Goal: Transaction & Acquisition: Purchase product/service

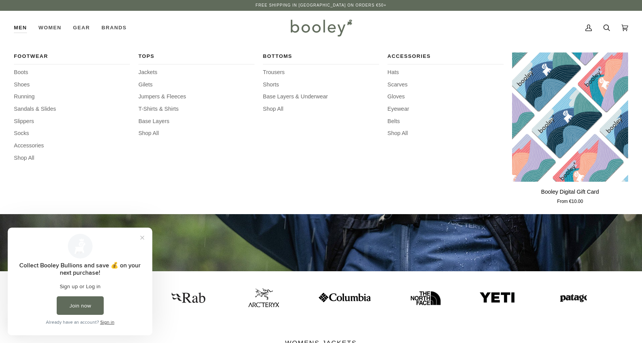
click at [24, 28] on link "Men" at bounding box center [23, 28] width 19 height 34
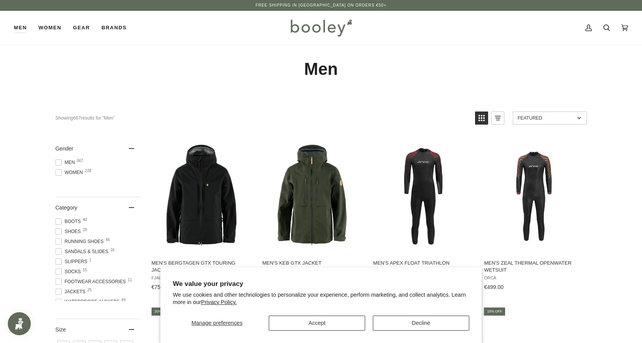
click at [67, 163] on span "Men 667" at bounding box center [67, 162] width 22 height 7
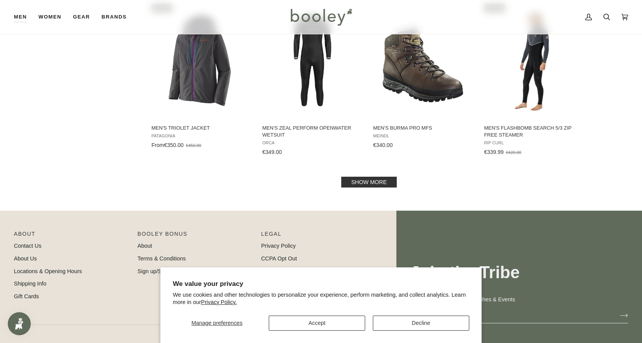
scroll to position [810, 0]
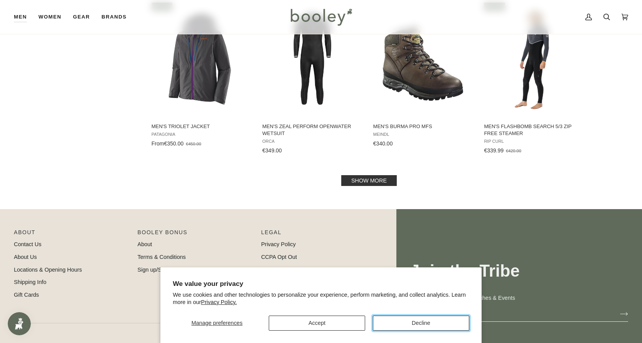
click at [405, 327] on button "Decline" at bounding box center [421, 322] width 96 height 15
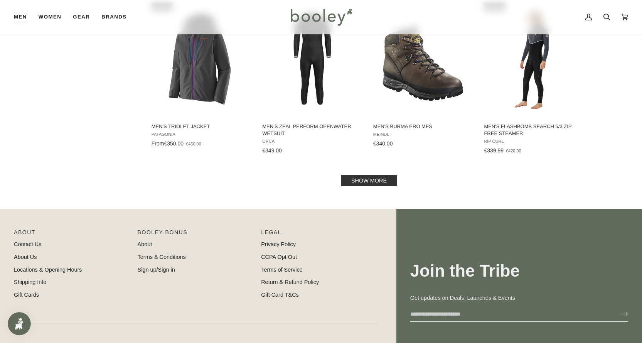
click at [364, 184] on link "Show more" at bounding box center [369, 180] width 56 height 11
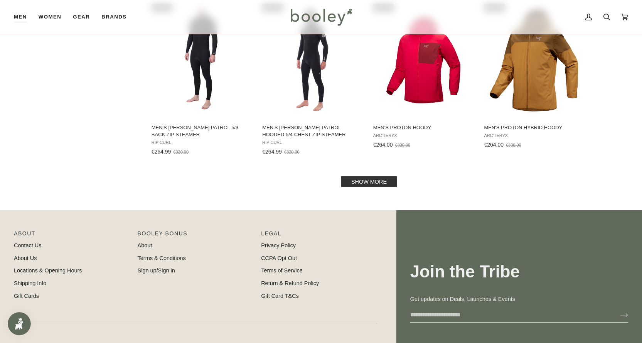
scroll to position [1658, 0]
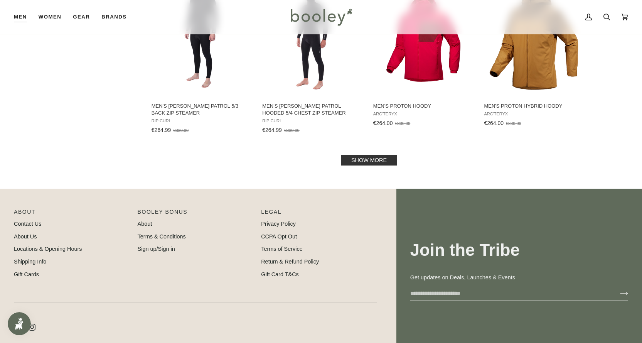
click at [371, 159] on link "Show more" at bounding box center [369, 160] width 56 height 11
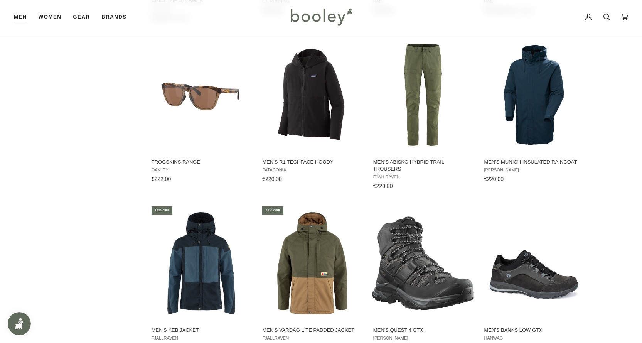
scroll to position [2391, 0]
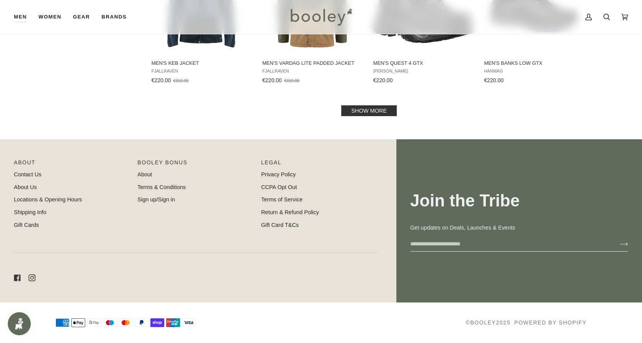
click at [372, 108] on link "Show more" at bounding box center [369, 110] width 56 height 11
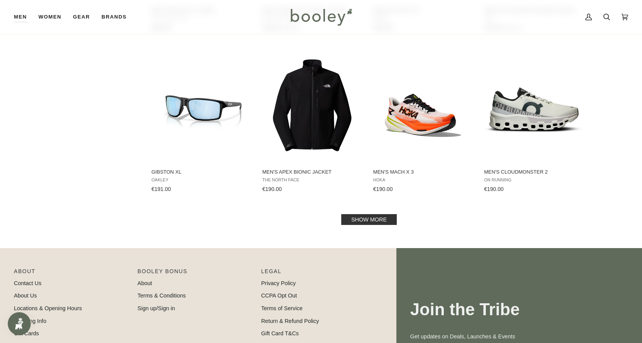
scroll to position [3261, 0]
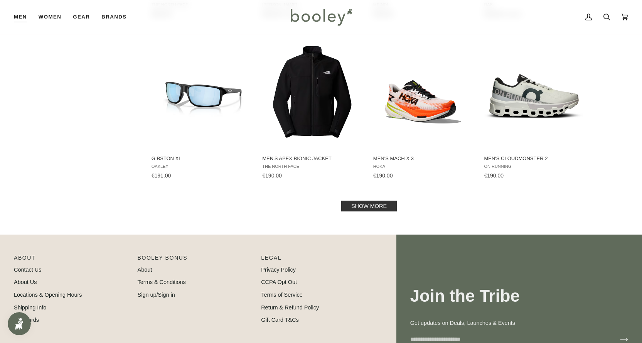
click at [379, 201] on link "Show more" at bounding box center [369, 206] width 56 height 11
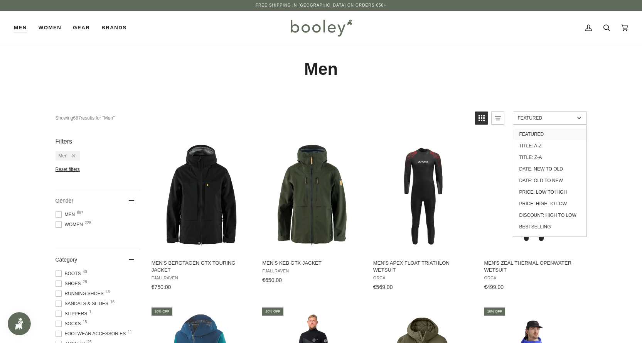
click at [523, 113] on link "Featured" at bounding box center [550, 117] width 74 height 13
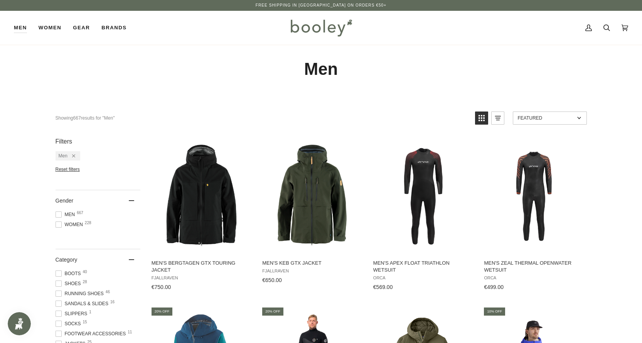
click at [523, 113] on link "Featured" at bounding box center [550, 117] width 74 height 13
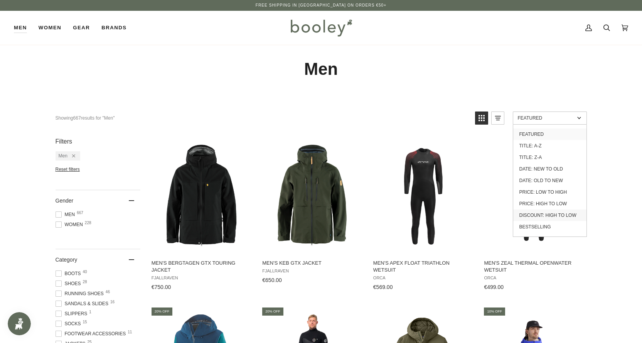
click at [558, 218] on link "Discount: High to Low" at bounding box center [549, 215] width 73 height 12
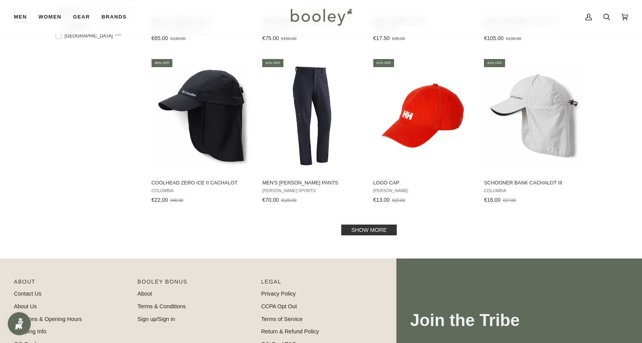
scroll to position [771, 0]
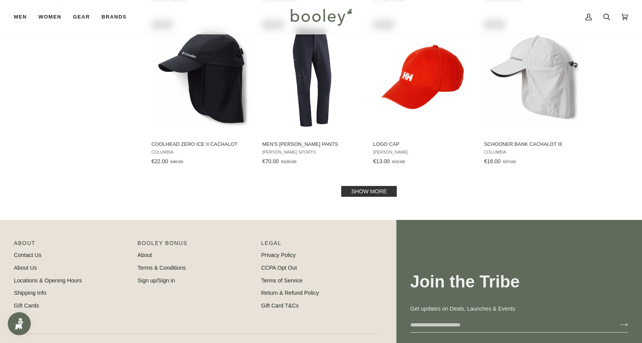
click at [376, 193] on link "Show more" at bounding box center [369, 191] width 56 height 11
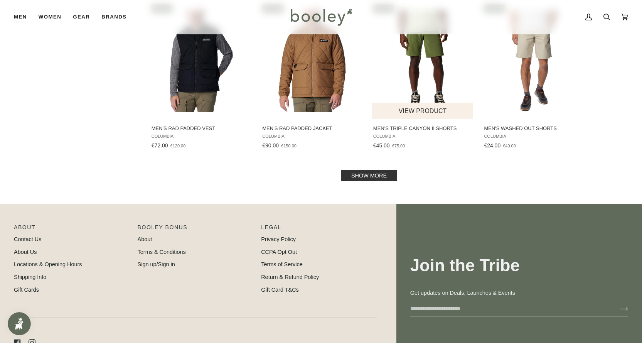
scroll to position [1620, 0]
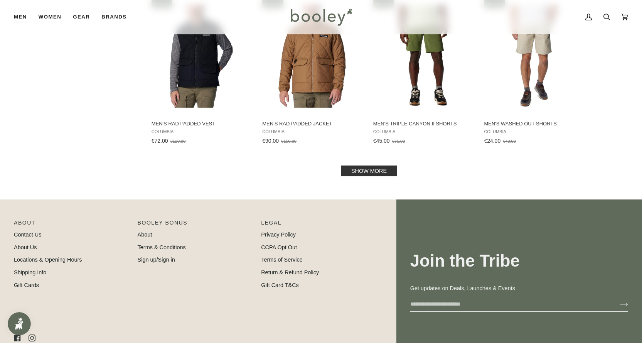
click at [376, 175] on link "Show more" at bounding box center [369, 170] width 56 height 11
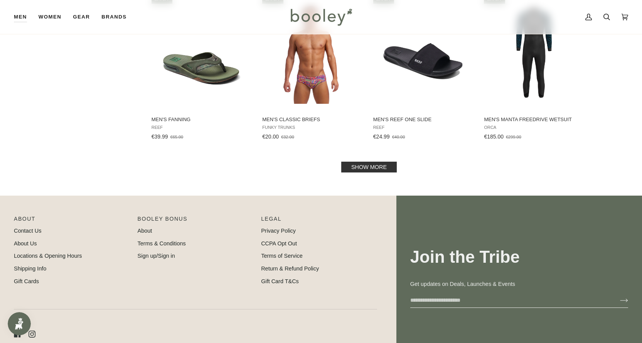
scroll to position [2501, 0]
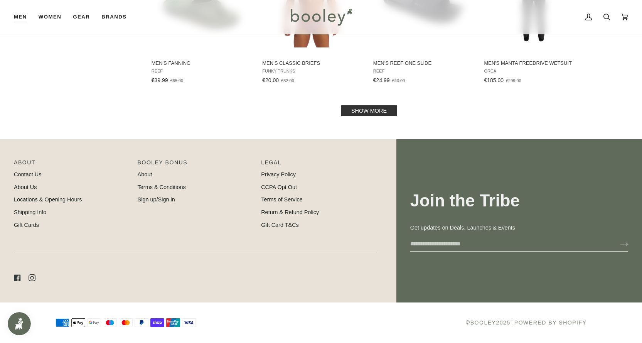
click at [368, 110] on link "Show more" at bounding box center [369, 110] width 56 height 11
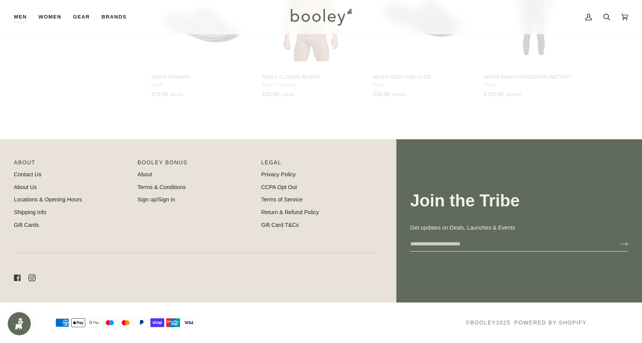
scroll to position [2487, 0]
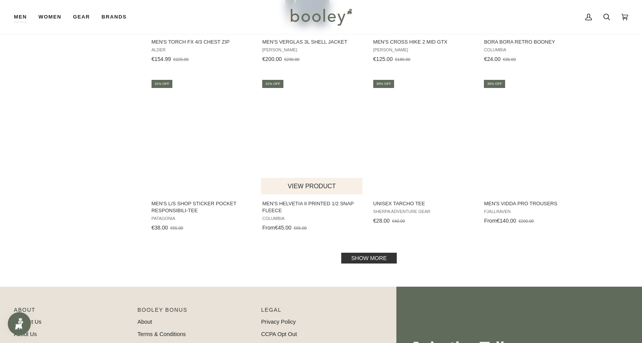
scroll to position [3181, 0]
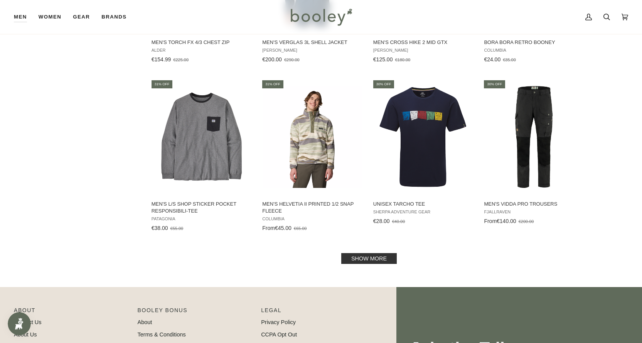
click at [376, 260] on link "Show more" at bounding box center [369, 258] width 56 height 11
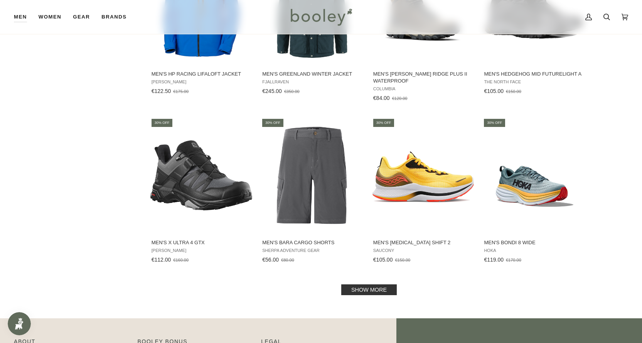
scroll to position [4029, 0]
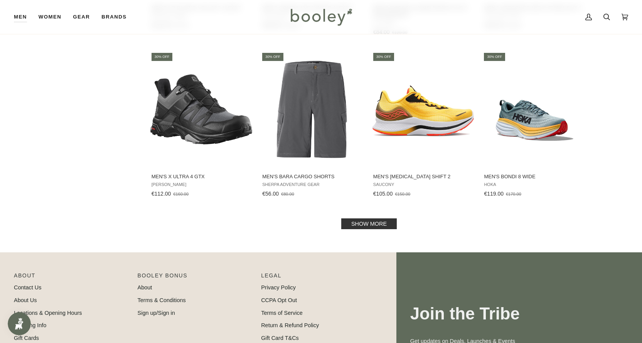
click at [383, 220] on link "Show more" at bounding box center [369, 223] width 56 height 11
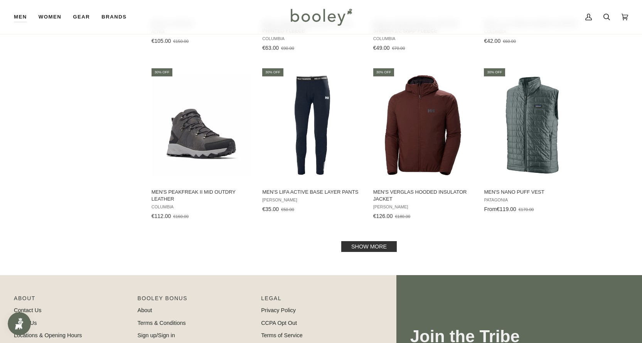
scroll to position [4916, 0]
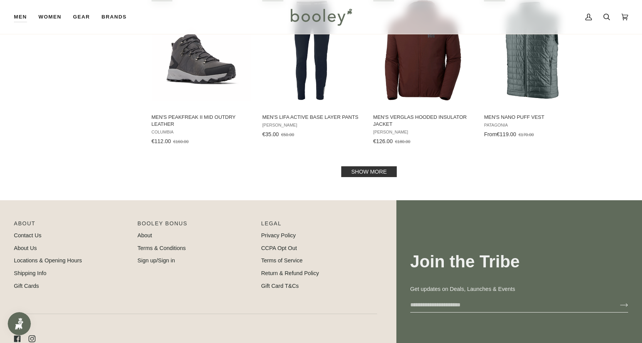
click at [372, 171] on link "Show more" at bounding box center [369, 171] width 56 height 11
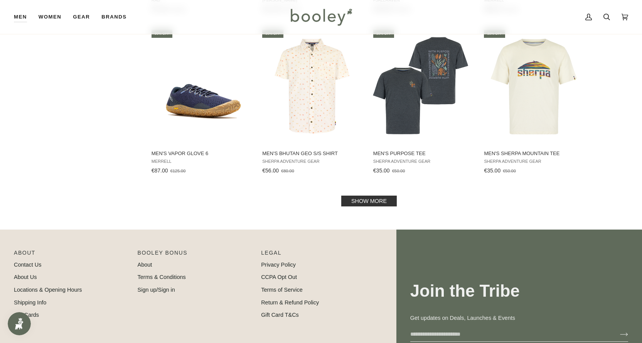
scroll to position [5726, 0]
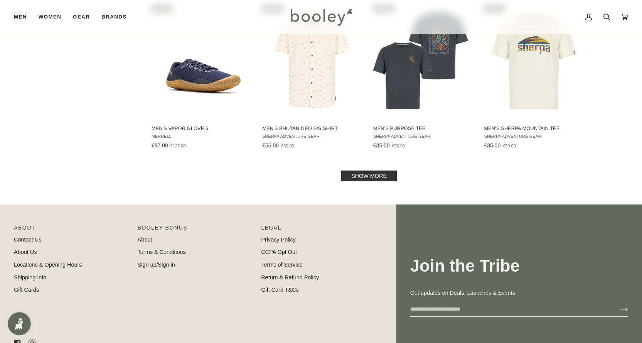
click at [363, 172] on link "Show more" at bounding box center [369, 175] width 56 height 11
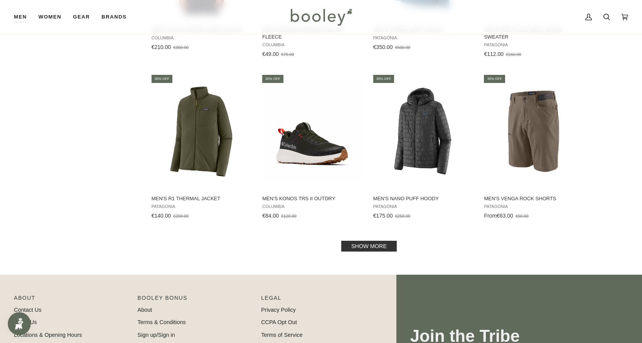
scroll to position [6497, 0]
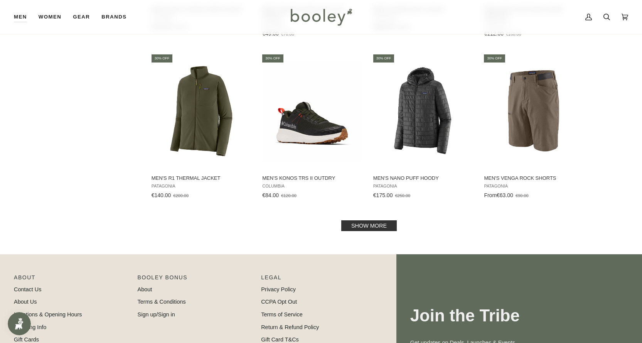
click at [381, 223] on link "Show more" at bounding box center [369, 225] width 56 height 11
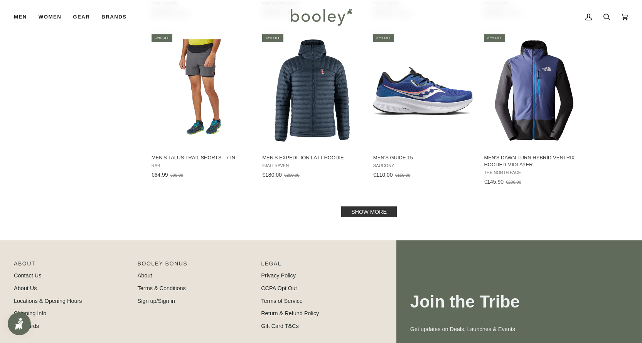
scroll to position [7345, 0]
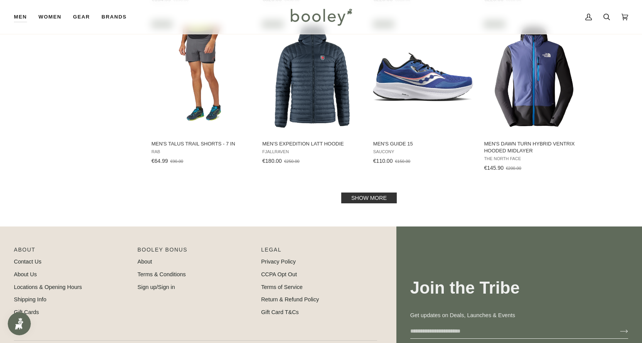
click at [367, 202] on link "Show more" at bounding box center [369, 197] width 56 height 11
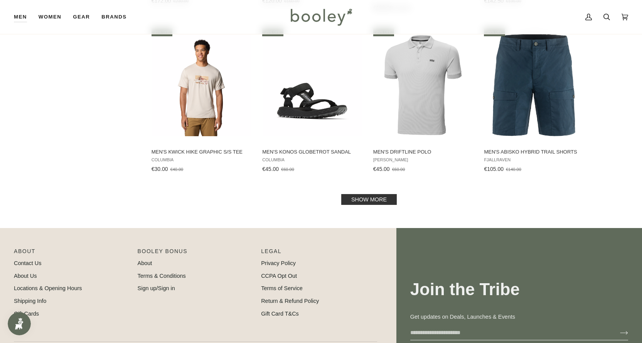
scroll to position [8194, 0]
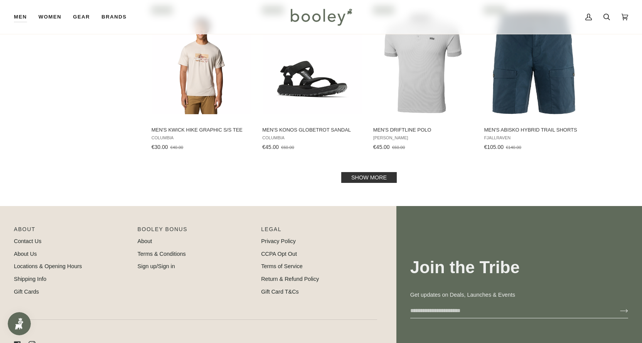
click at [381, 179] on link "Show more" at bounding box center [369, 177] width 56 height 11
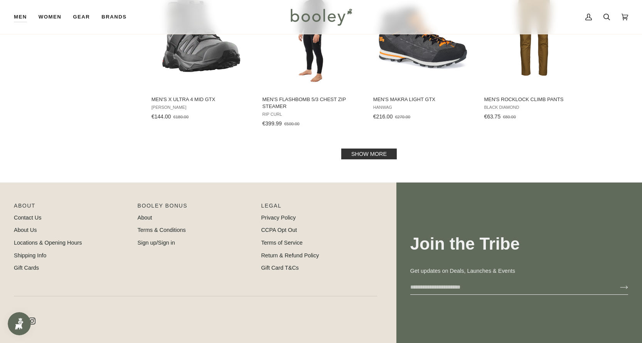
scroll to position [9042, 0]
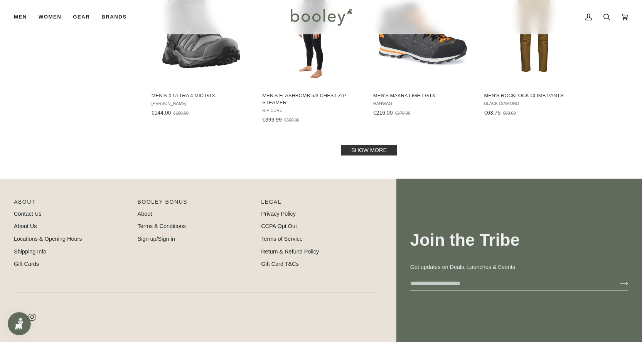
click at [376, 154] on link "Show more" at bounding box center [369, 150] width 56 height 11
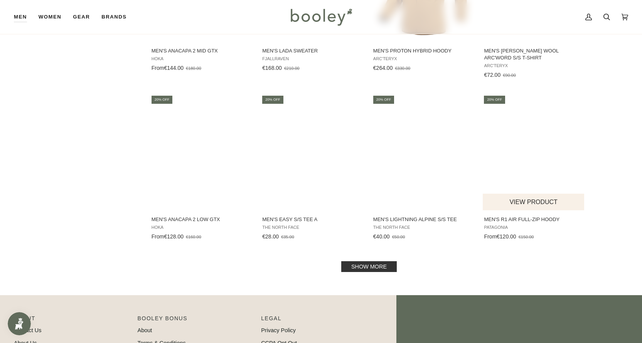
scroll to position [9813, 0]
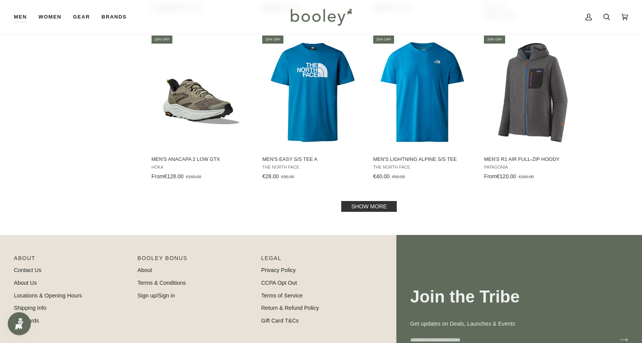
click at [366, 207] on link "Show more" at bounding box center [369, 206] width 56 height 11
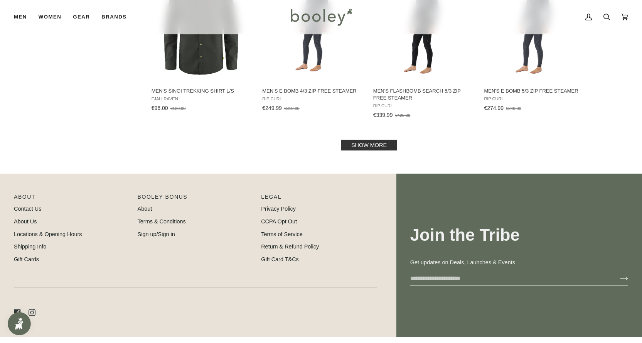
scroll to position [10659, 0]
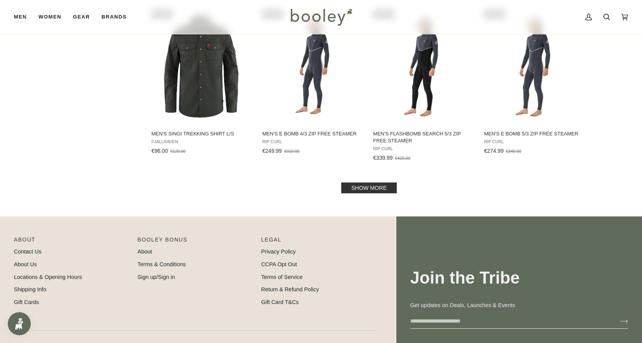
click at [374, 187] on link "Show more" at bounding box center [369, 187] width 56 height 11
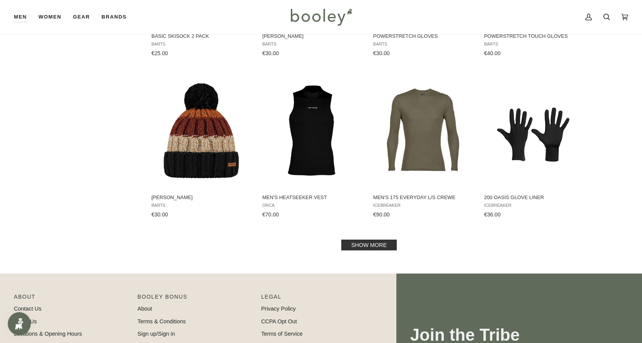
scroll to position [11431, 0]
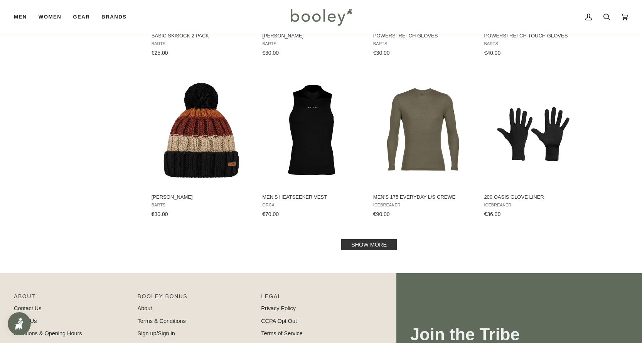
click at [382, 240] on link "Show more" at bounding box center [369, 244] width 56 height 11
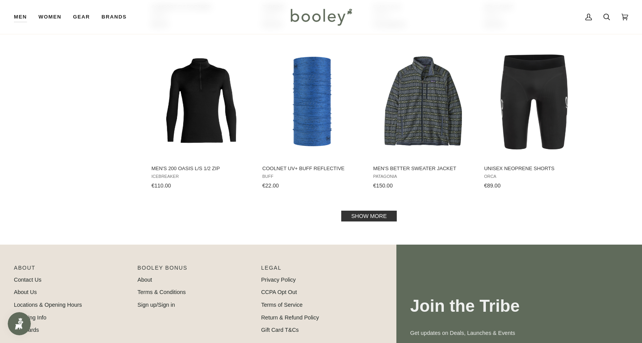
scroll to position [12279, 0]
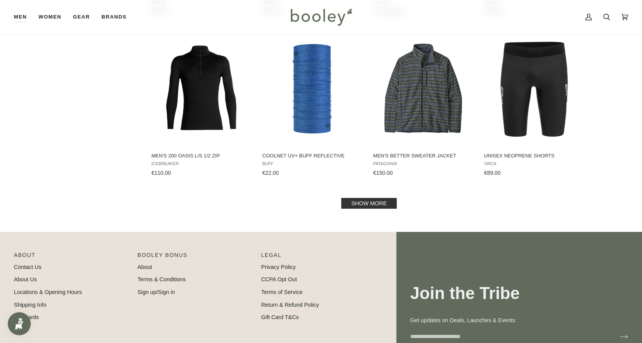
click at [358, 200] on link "Show more" at bounding box center [369, 203] width 56 height 11
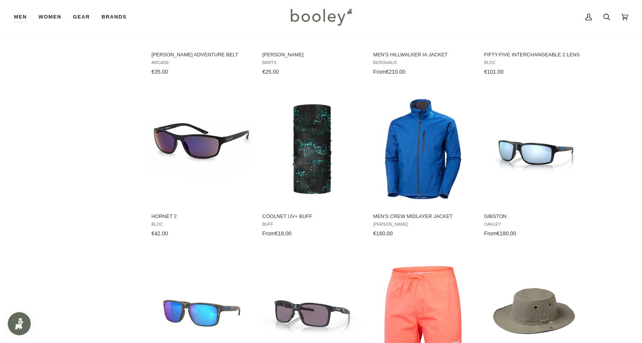
scroll to position [12703, 0]
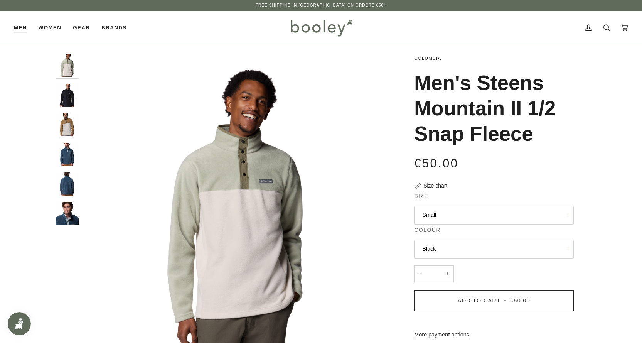
click at [445, 216] on button "Small" at bounding box center [494, 215] width 160 height 19
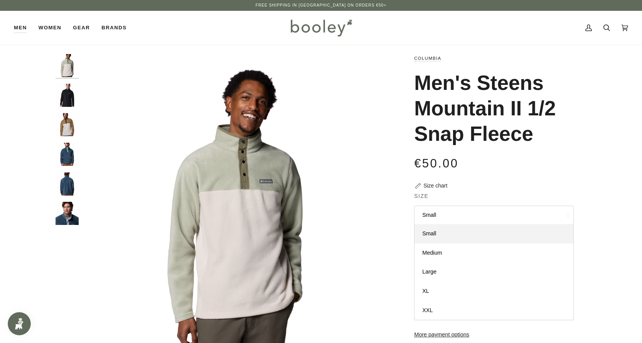
click at [511, 164] on div "€50.00 Sale • Save" at bounding box center [494, 162] width 160 height 17
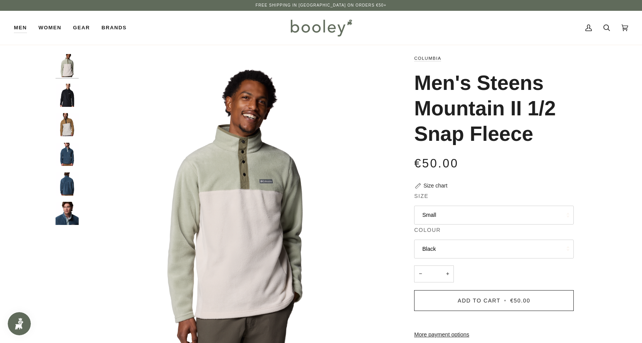
click at [459, 219] on button "Small" at bounding box center [494, 215] width 160 height 19
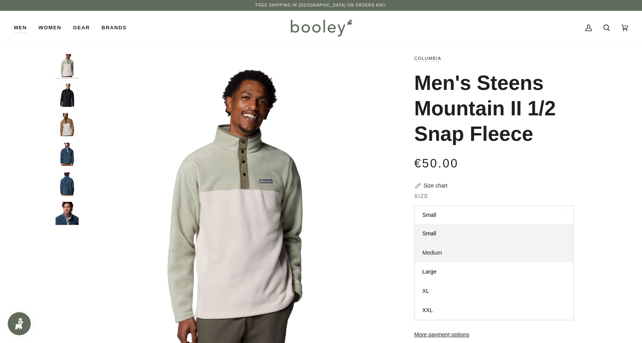
click at [452, 247] on link "Medium" at bounding box center [494, 252] width 159 height 19
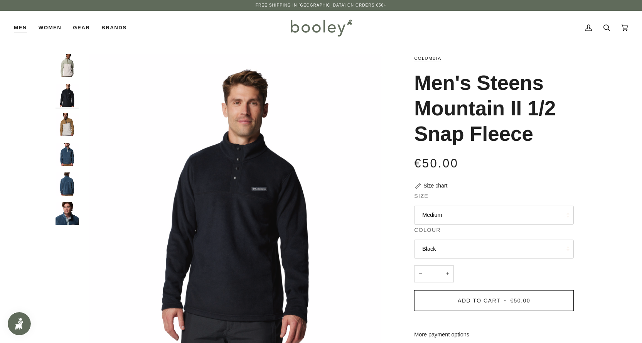
click at [457, 210] on button "Medium" at bounding box center [494, 215] width 160 height 19
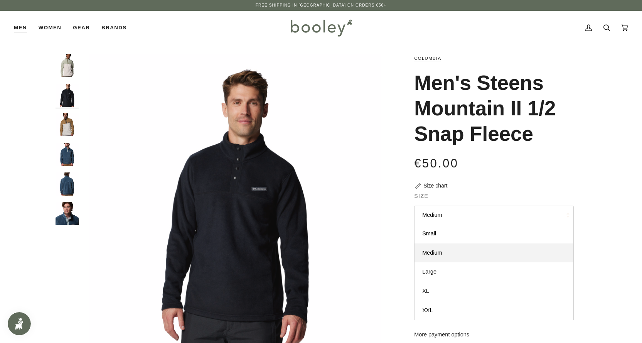
click at [462, 211] on button "Medium" at bounding box center [494, 215] width 160 height 19
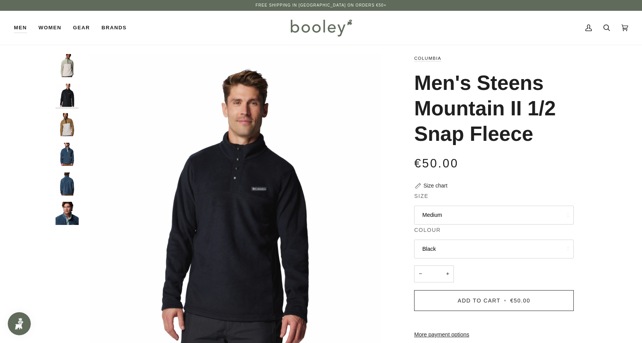
click at [450, 250] on button "Black" at bounding box center [494, 248] width 160 height 19
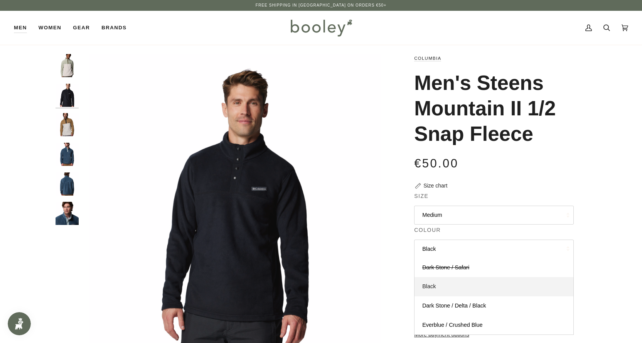
click at [445, 282] on link "Black" at bounding box center [494, 286] width 159 height 19
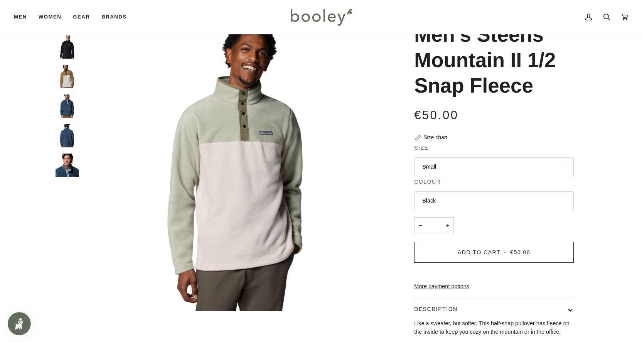
scroll to position [39, 0]
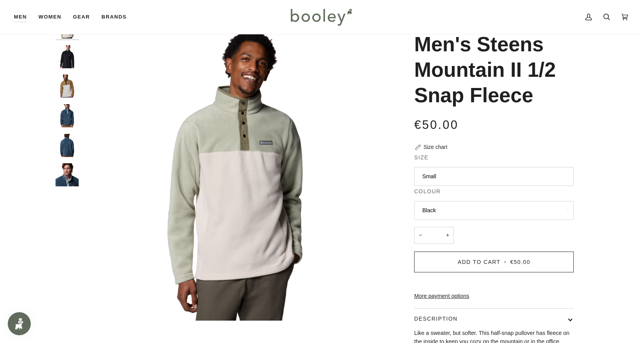
click at [451, 173] on button "Small" at bounding box center [494, 176] width 160 height 19
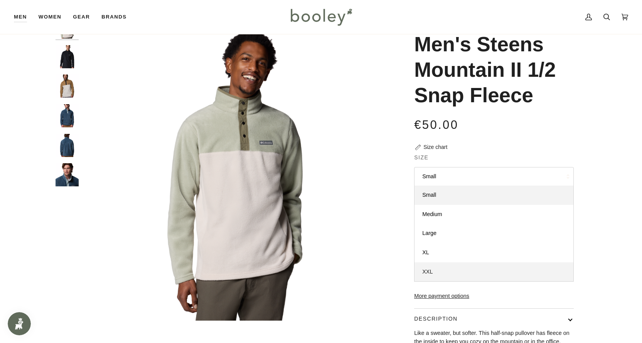
click at [435, 272] on link "XXL" at bounding box center [494, 271] width 159 height 19
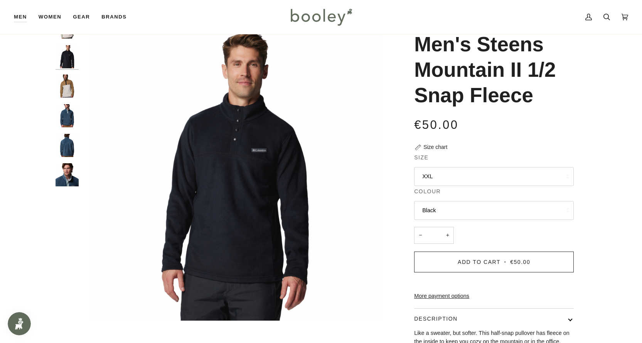
click at [449, 174] on button "XXL" at bounding box center [494, 176] width 160 height 19
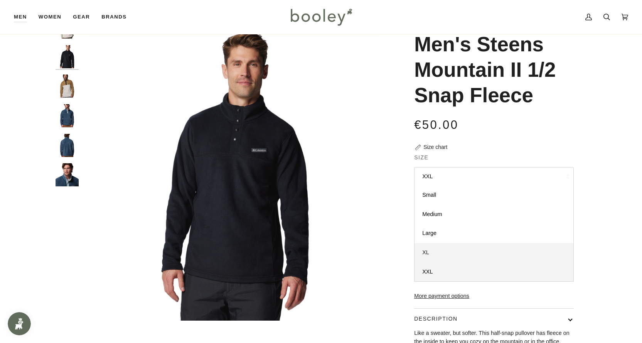
click at [431, 253] on link "XL" at bounding box center [494, 252] width 159 height 19
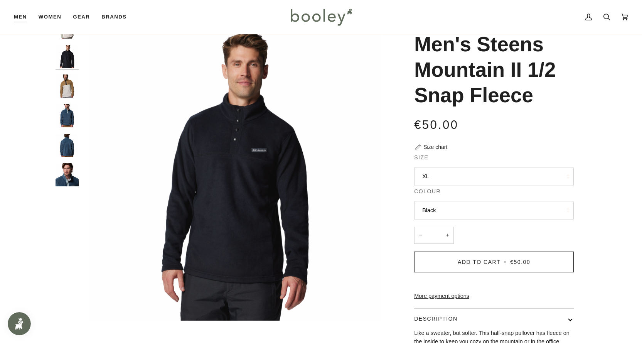
click at [442, 173] on button "XL" at bounding box center [494, 176] width 160 height 19
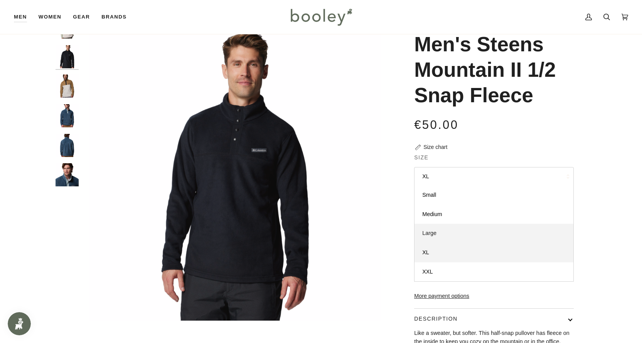
click at [435, 229] on link "Large" at bounding box center [494, 233] width 159 height 19
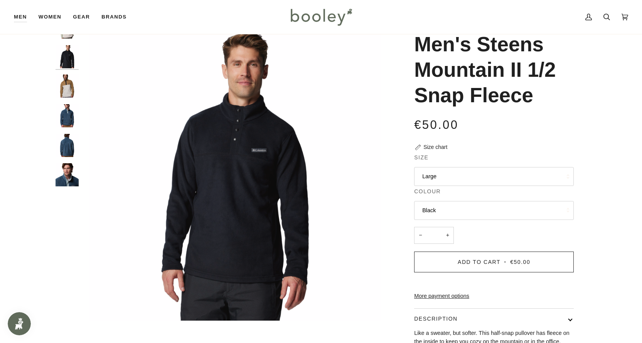
click at [440, 177] on button "Large" at bounding box center [494, 176] width 160 height 19
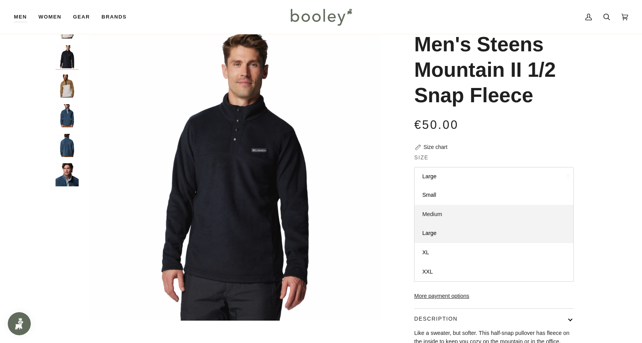
click at [440, 212] on span "Medium" at bounding box center [432, 214] width 20 height 6
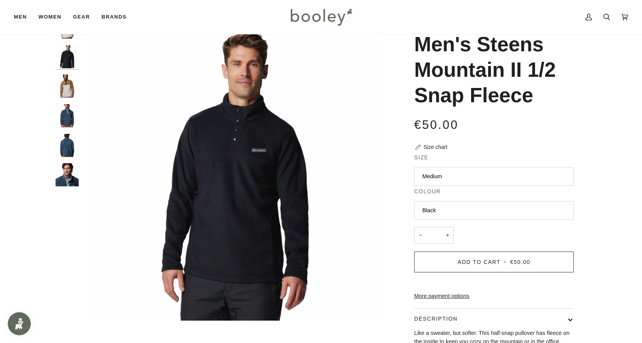
click at [438, 172] on button "Medium" at bounding box center [494, 176] width 160 height 19
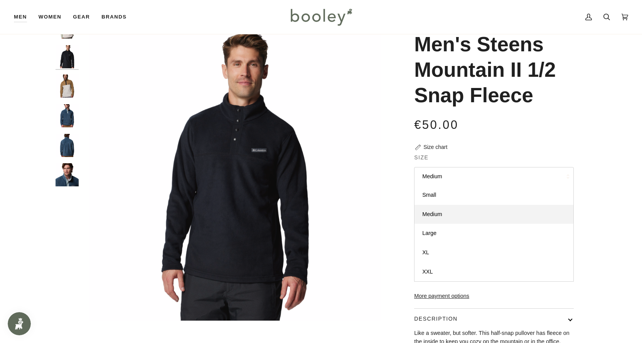
click at [438, 172] on button "Medium" at bounding box center [494, 176] width 160 height 19
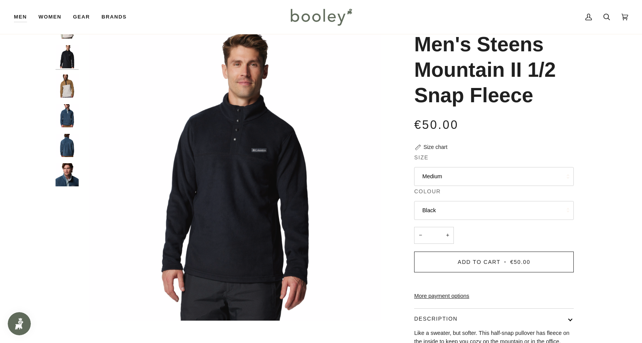
click at [445, 214] on button "Black" at bounding box center [494, 210] width 160 height 19
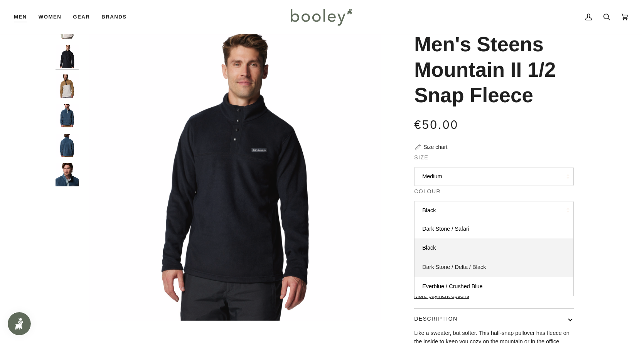
click at [437, 268] on span "Dark Stone / Delta / Black" at bounding box center [454, 267] width 64 height 6
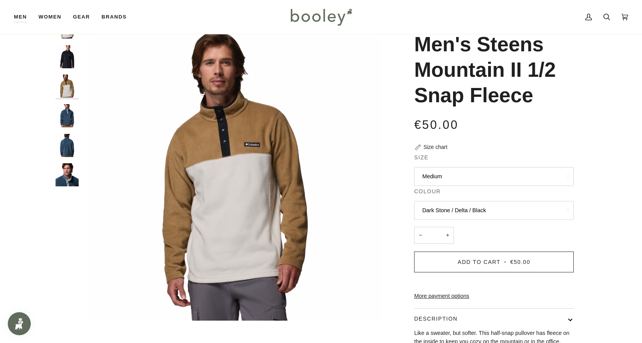
click at [442, 206] on button "Dark Stone / Delta / Black" at bounding box center [494, 210] width 160 height 19
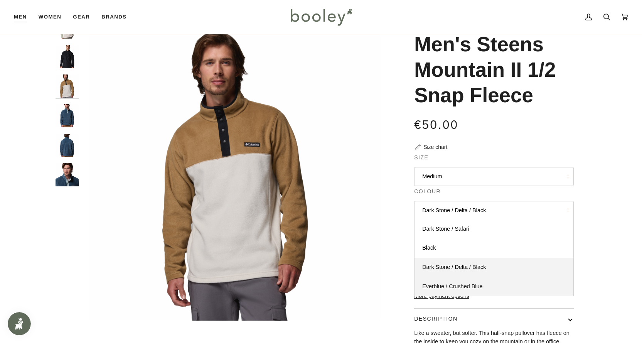
click at [447, 282] on link "Everblue / Crushed Blue" at bounding box center [494, 286] width 159 height 19
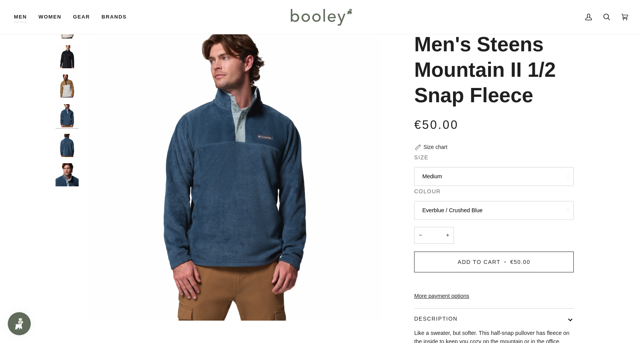
click at [453, 198] on legend "Colour" at bounding box center [494, 193] width 160 height 12
click at [454, 202] on button "Everblue / Crushed Blue" at bounding box center [494, 210] width 160 height 19
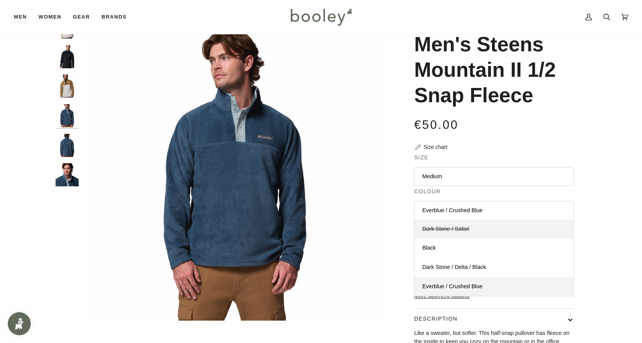
click at [453, 230] on span "Dark Stone / Safari" at bounding box center [445, 229] width 47 height 6
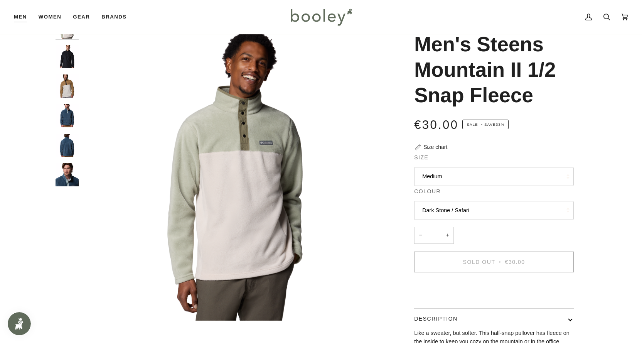
click at [437, 175] on button "Medium" at bounding box center [494, 176] width 160 height 19
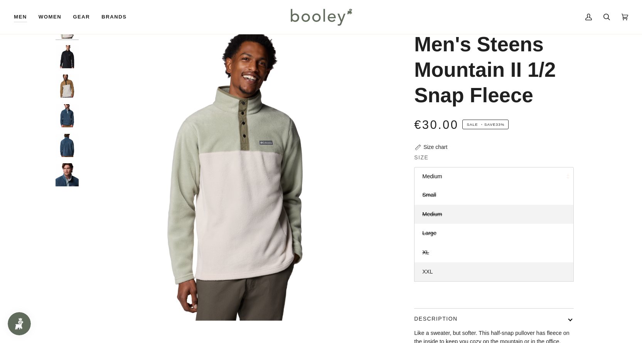
click at [428, 273] on span "XXL" at bounding box center [427, 271] width 10 height 6
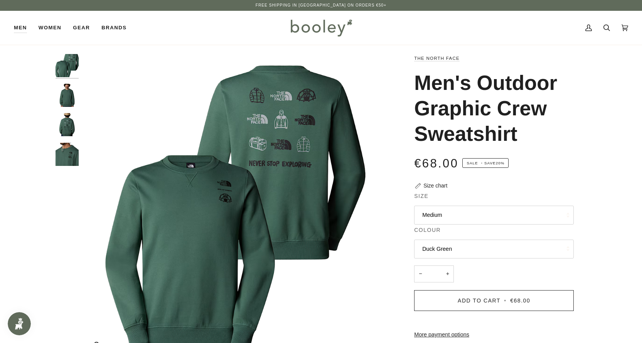
click at [229, 201] on img "The North Face Men's Outdoor Graphic Crew Sweatshirt Duck Green - Booley Galway" at bounding box center [235, 206] width 305 height 305
click at [68, 89] on img "The North Face Men's Outdoor Graphic Crew Sweatshirt Duck Green - Booley Galway" at bounding box center [67, 95] width 23 height 23
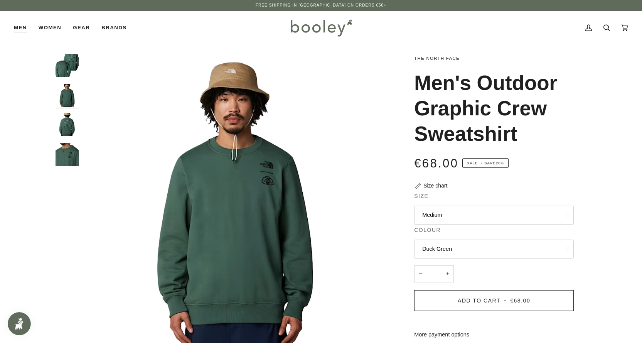
click at [70, 126] on img "The North Face Men's Outdoor Graphic Crew Sweatshirt Duck Green - Booley Galway" at bounding box center [67, 124] width 23 height 23
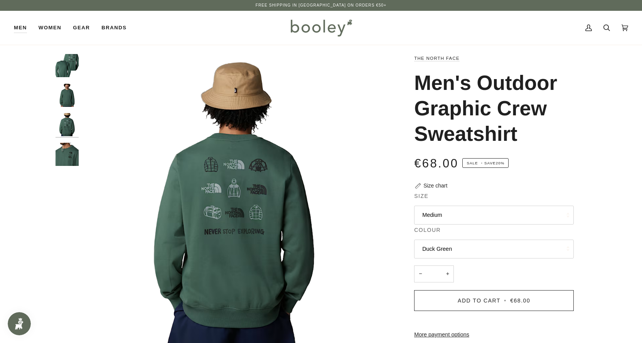
click at [65, 145] on img "The North Face Men's Outdoor Graphic Crew Sweatshirt Duck Green - Booley Galway" at bounding box center [67, 154] width 23 height 23
